Goal: Use online tool/utility: Utilize a website feature to perform a specific function

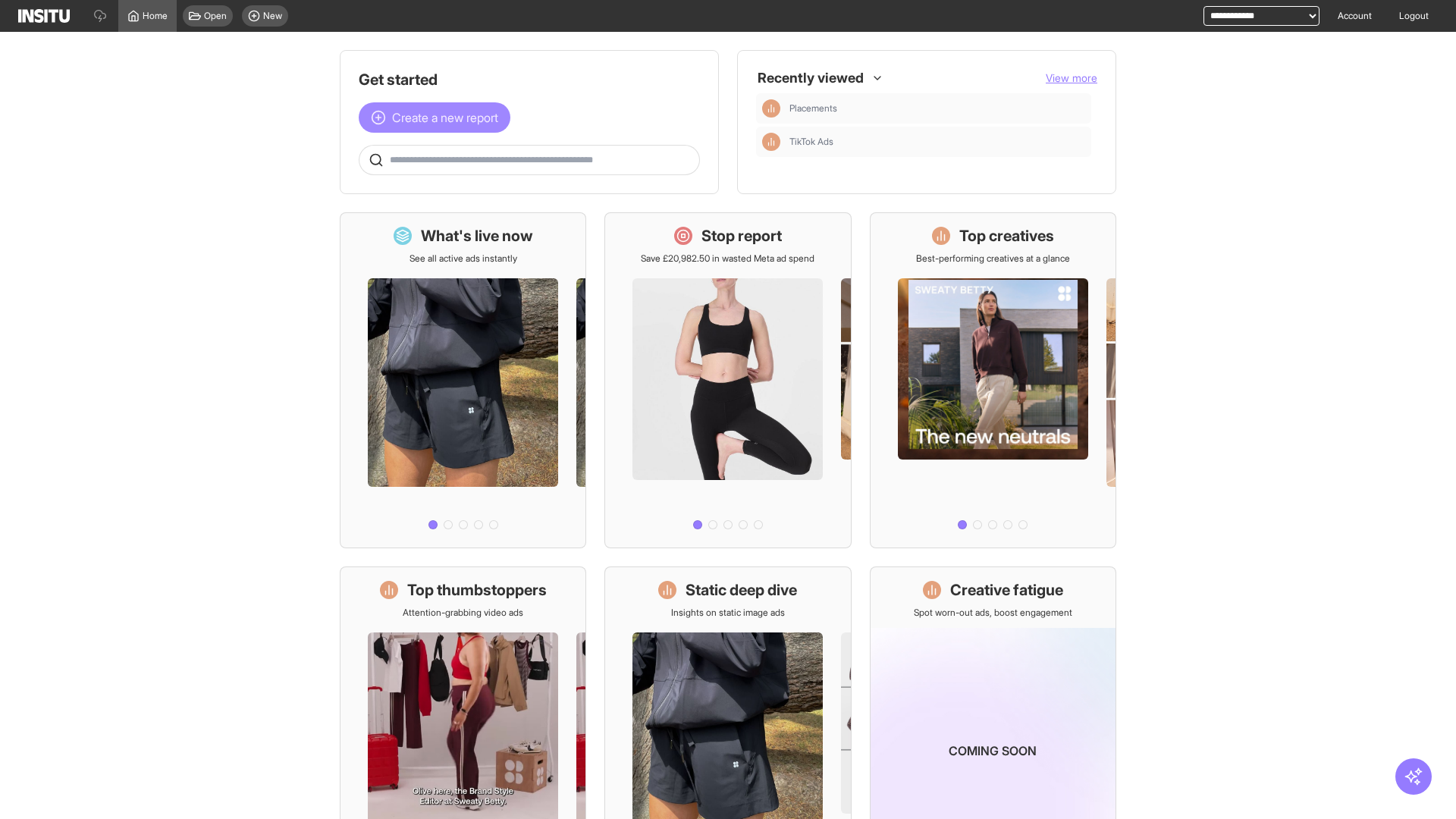
click at [439, 117] on span "Create a new report" at bounding box center [445, 117] width 106 height 18
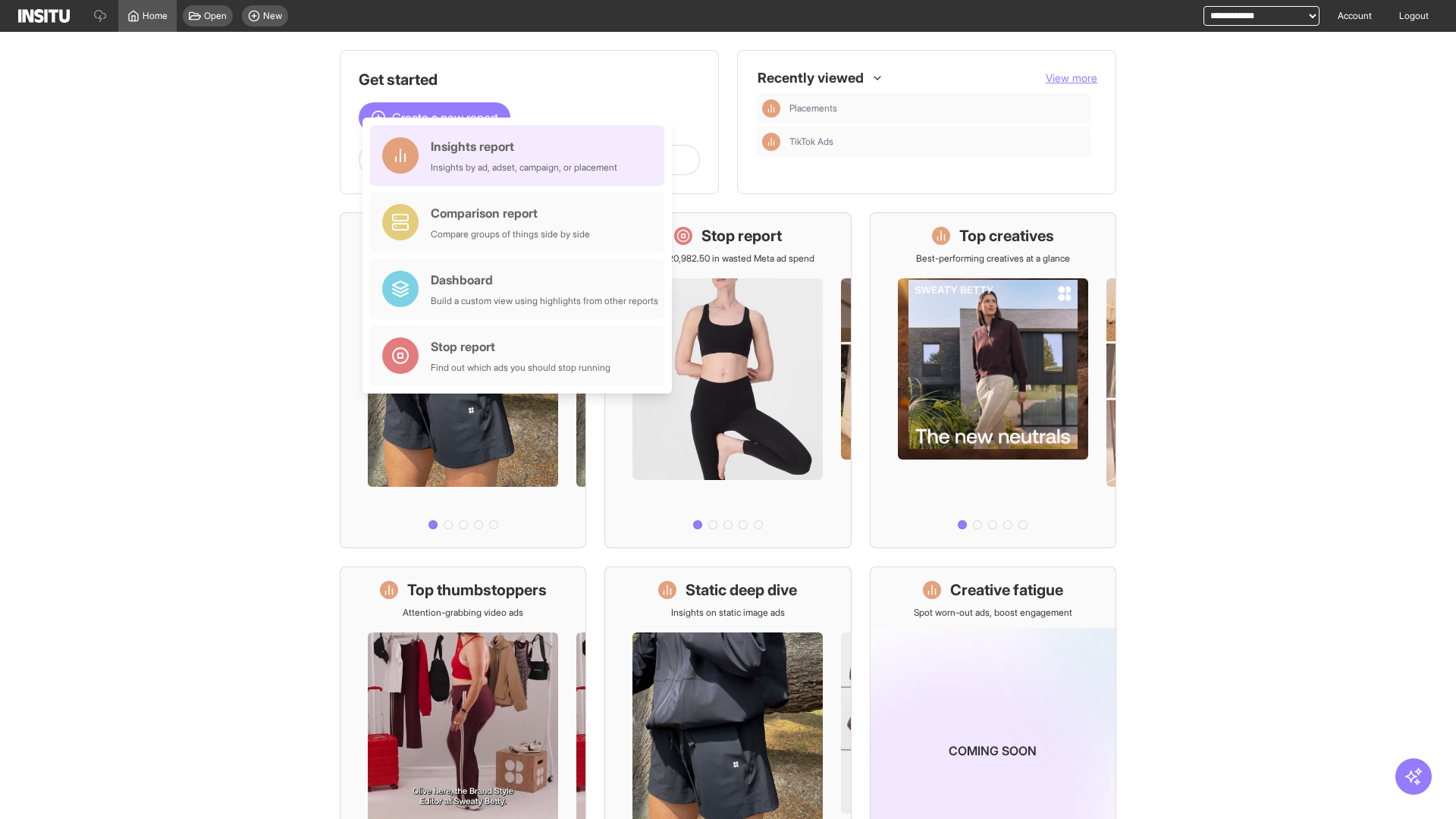
click at [521, 156] on div "Insights report Insights by ad, adset, campaign, or placement" at bounding box center [523, 155] width 187 height 37
